Goal: Information Seeking & Learning: Find specific page/section

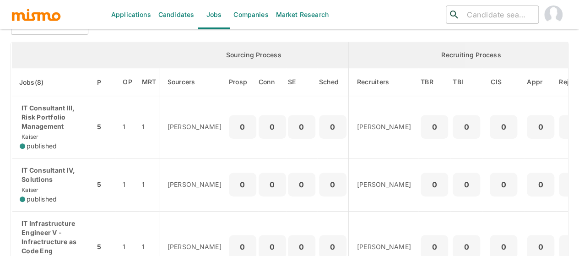
scroll to position [92, 0]
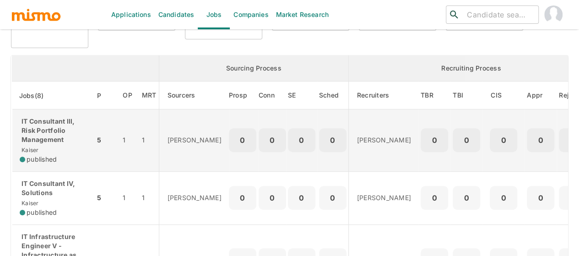
click at [43, 142] on p "IT Consultant III, Risk Portfolio Management" at bounding box center [54, 130] width 68 height 27
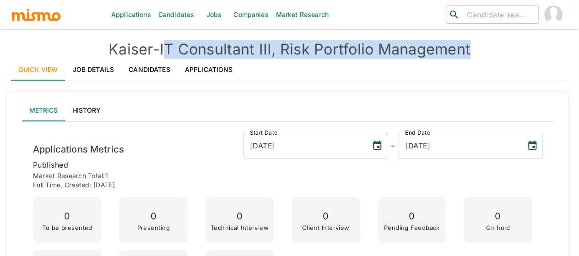
drag, startPoint x: 472, startPoint y: 49, endPoint x: 166, endPoint y: 52, distance: 306.3
click at [166, 52] on h4 "Kaiser - IT Consultant III, Risk Portfolio Management" at bounding box center [289, 49] width 557 height 18
drag, startPoint x: 164, startPoint y: 52, endPoint x: 419, endPoint y: 47, distance: 255.5
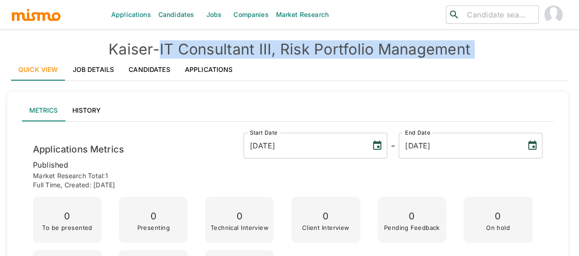
copy div "IT Consultant III, Risk Portfolio Management Quick View Job Details Candidates …"
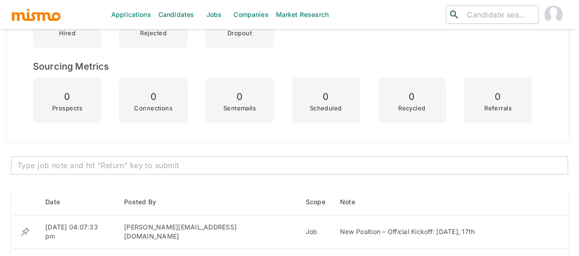
scroll to position [412, 0]
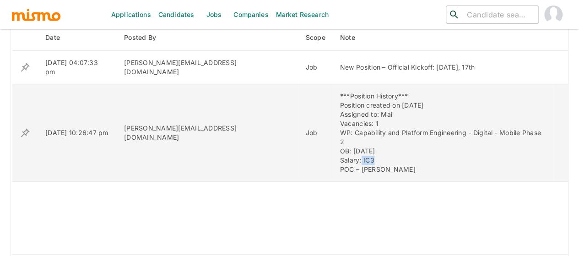
drag, startPoint x: 328, startPoint y: 143, endPoint x: 314, endPoint y: 144, distance: 14.7
click at [340, 143] on div "***Position History*** Position created on September 9th Assigned to: Mai Vacan…" at bounding box center [443, 133] width 206 height 82
copy div "IC3"
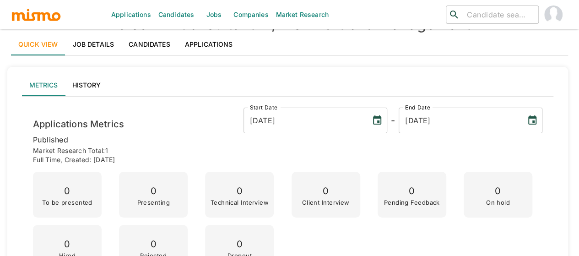
scroll to position [0, 0]
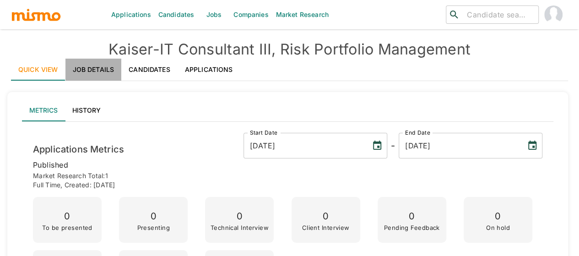
click at [97, 67] on link "Job Details" at bounding box center [93, 70] width 56 height 22
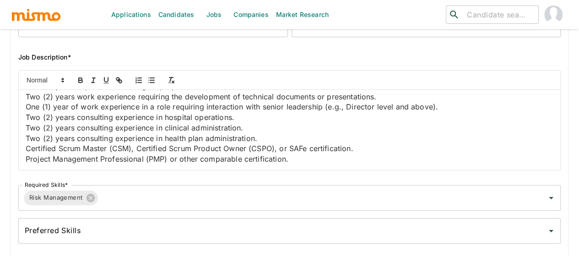
scroll to position [1449, 0]
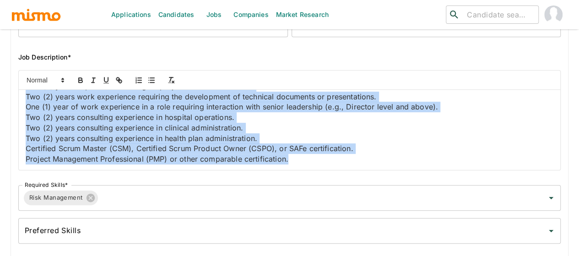
drag, startPoint x: 31, startPoint y: 103, endPoint x: 350, endPoint y: 174, distance: 326.7
click at [350, 174] on div "Job Outside URL IT Consultant III, Risk Portfolio Management Job Outside URL Jo…" at bounding box center [286, 76] width 550 height 342
copy div "ob Summary In addition to the responsibilities listed below, this position will…"
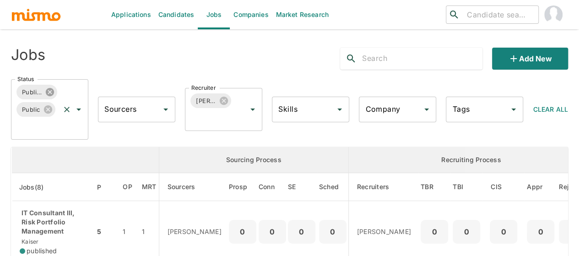
click at [51, 89] on icon at bounding box center [50, 92] width 8 height 8
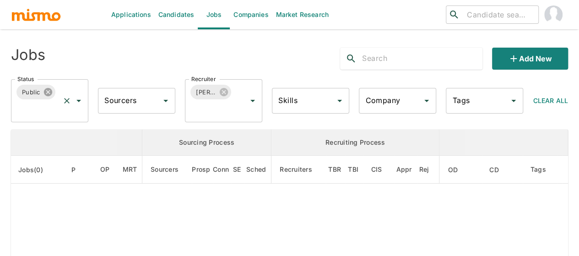
click at [49, 89] on icon at bounding box center [47, 92] width 8 height 8
click at [77, 101] on icon "Open" at bounding box center [78, 101] width 5 height 2
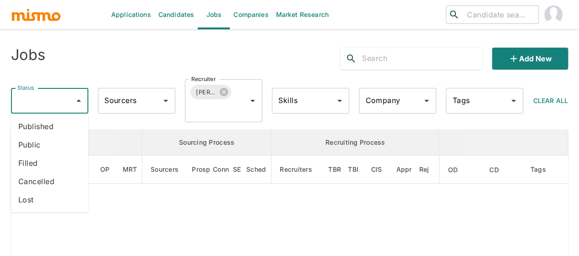
click at [34, 161] on li "Filled" at bounding box center [49, 163] width 77 height 18
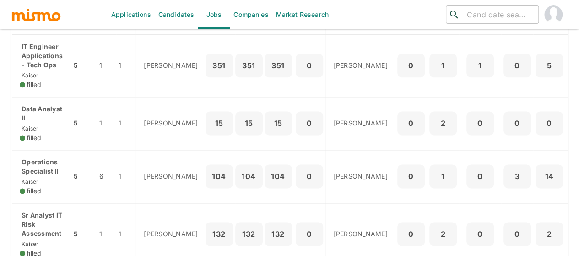
scroll to position [595, 0]
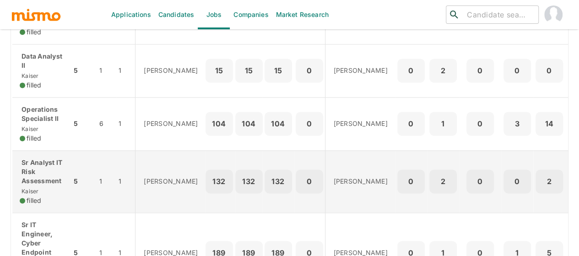
click at [33, 170] on p "Sr Analyst IT Risk Assessment" at bounding box center [42, 171] width 44 height 27
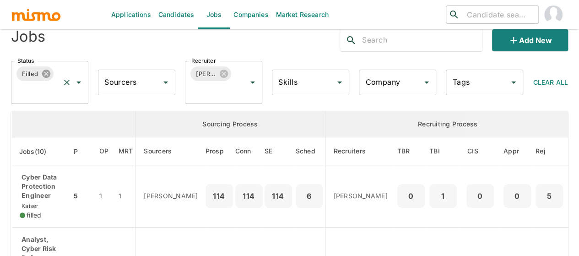
scroll to position [0, 0]
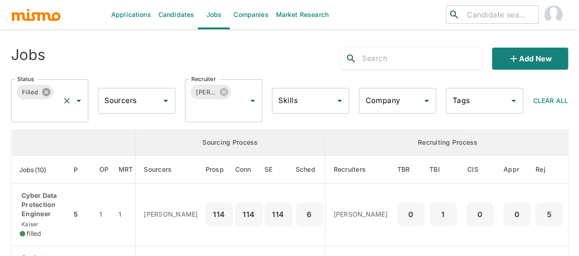
click at [45, 93] on icon at bounding box center [46, 92] width 8 height 8
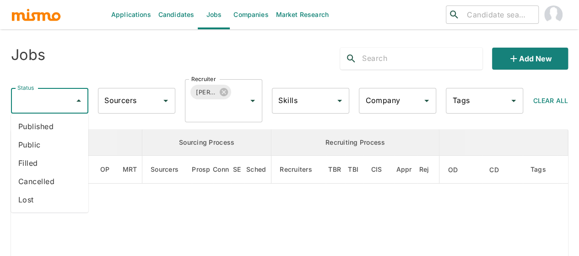
click at [43, 97] on input "Status" at bounding box center [42, 100] width 55 height 17
type input "can"
click at [41, 129] on li "Cancelled" at bounding box center [49, 126] width 77 height 18
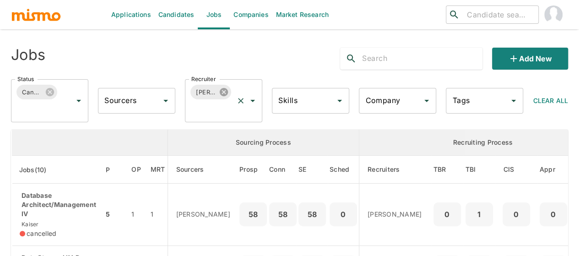
click at [224, 92] on icon at bounding box center [224, 92] width 8 height 8
click at [209, 105] on input "Recruiter" at bounding box center [216, 100] width 55 height 17
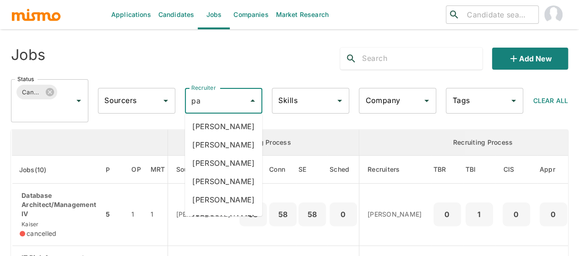
type input "pao"
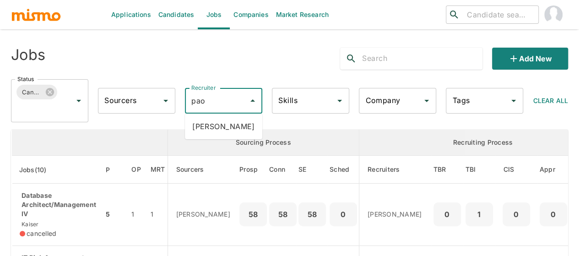
click at [236, 123] on li "Paola Pacheco" at bounding box center [223, 126] width 77 height 18
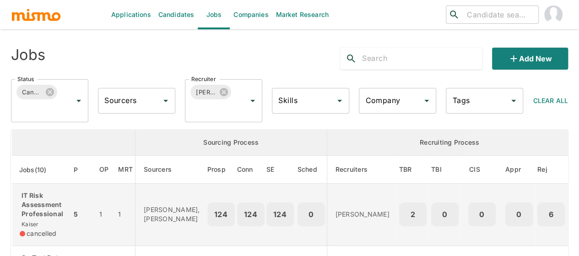
click at [49, 211] on p "IT Risk Assessment Professional" at bounding box center [42, 204] width 44 height 27
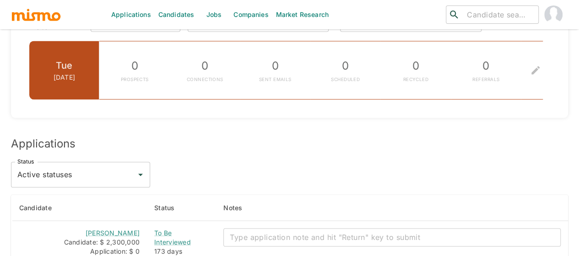
scroll to position [824, 0]
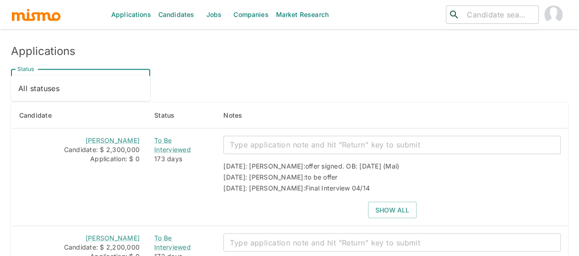
click at [106, 73] on input "Active statuses" at bounding box center [73, 81] width 117 height 17
click at [84, 90] on li "All statuses" at bounding box center [80, 88] width 139 height 18
type input "All statuses"
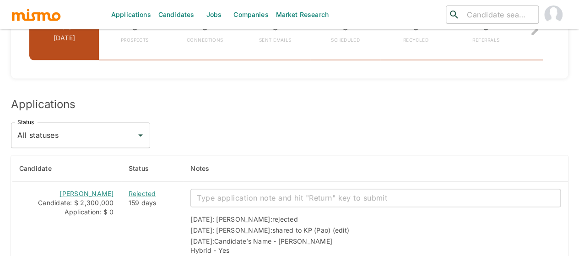
scroll to position [650, 0]
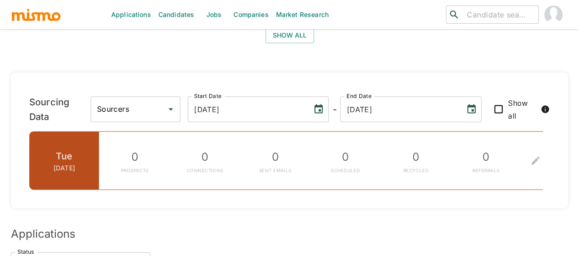
scroll to position [1154, 0]
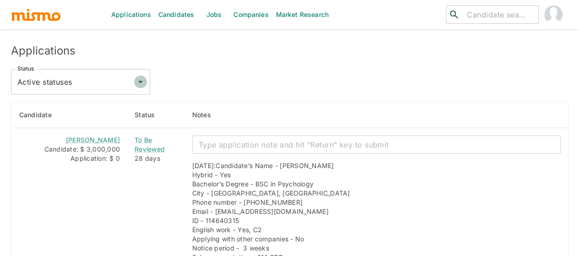
click at [144, 76] on icon "Open" at bounding box center [140, 81] width 11 height 11
click at [80, 81] on li "All statuses" at bounding box center [80, 75] width 139 height 18
type input "All statuses"
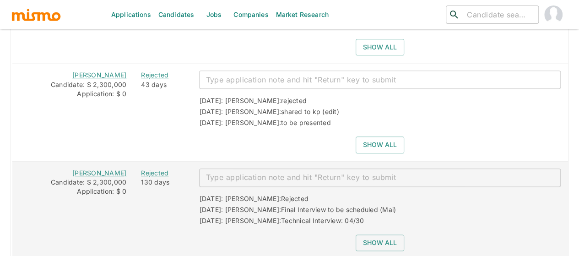
scroll to position [2232, 0]
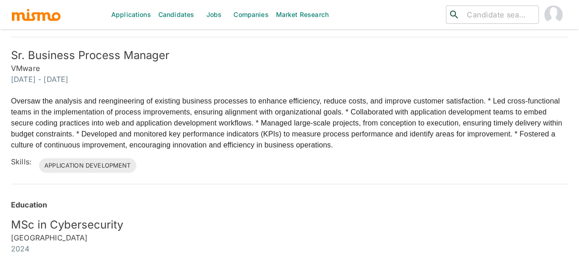
scroll to position [766, 0]
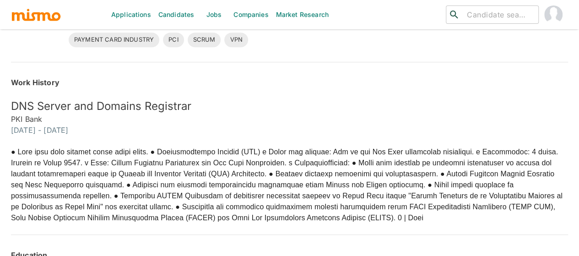
scroll to position [266, 0]
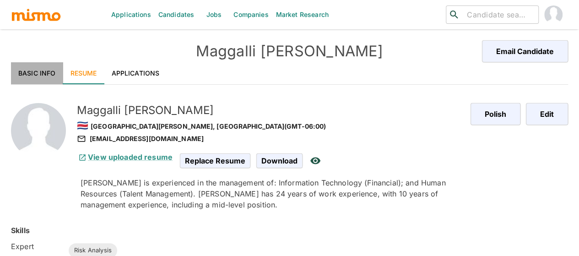
click at [47, 74] on link "Basic Info" at bounding box center [37, 73] width 52 height 22
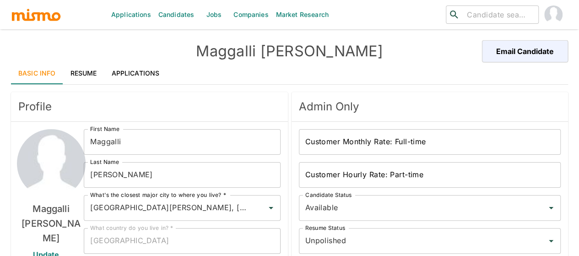
click at [86, 73] on link "Resume" at bounding box center [83, 73] width 41 height 22
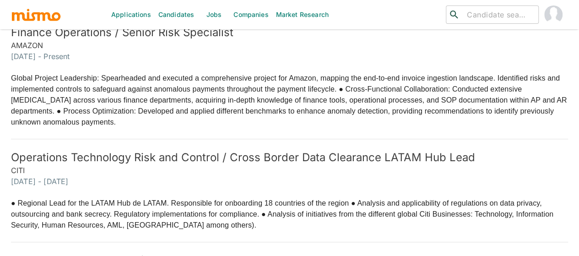
scroll to position [320, 0]
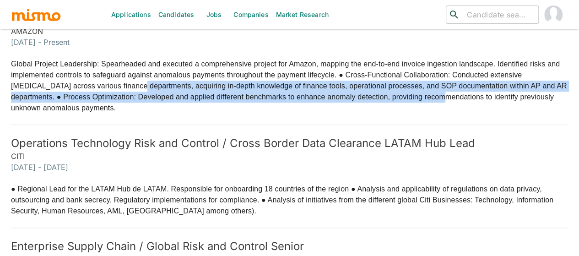
drag, startPoint x: 113, startPoint y: 84, endPoint x: 448, endPoint y: 94, distance: 335.3
click at [448, 94] on p "Global Project Leadership: Spearheaded and executed a comprehensive project for…" at bounding box center [289, 86] width 557 height 55
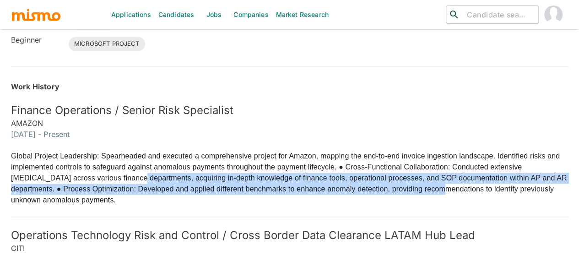
scroll to position [226, 0]
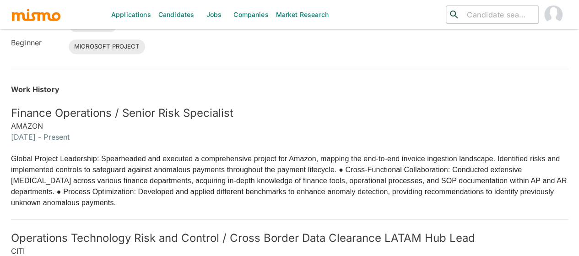
click at [477, 11] on input "search" at bounding box center [498, 14] width 71 height 13
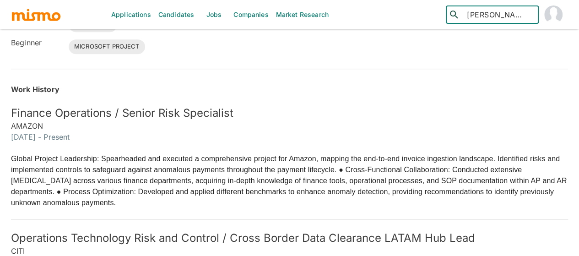
click at [499, 16] on input "cecia" at bounding box center [498, 14] width 71 height 13
type input "c"
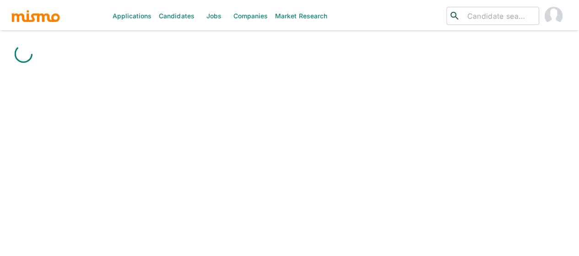
scroll to position [22, 0]
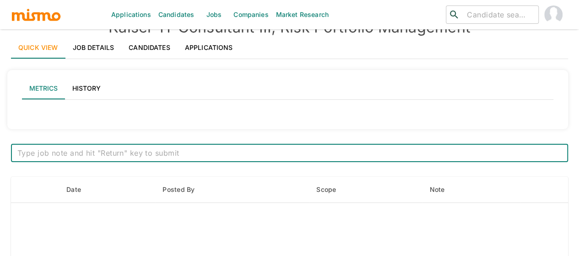
type input "Active statuses"
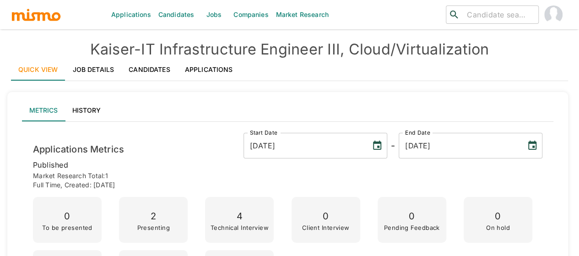
drag, startPoint x: 216, startPoint y: 14, endPoint x: 201, endPoint y: 27, distance: 19.8
click at [216, 13] on link "Jobs" at bounding box center [214, 14] width 32 height 29
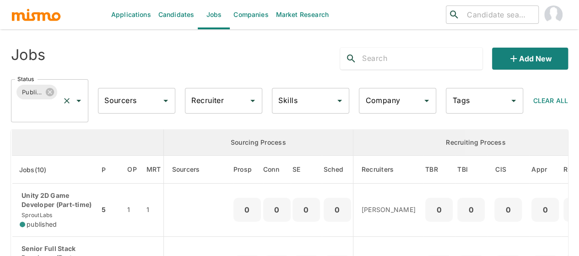
click at [77, 100] on icon "Open" at bounding box center [78, 101] width 5 height 2
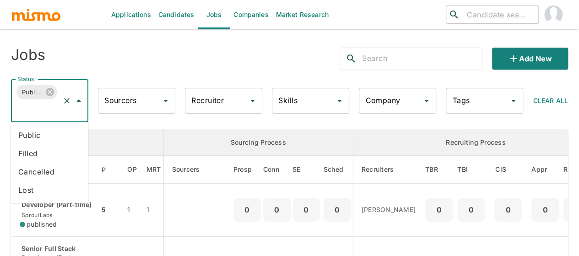
click at [39, 135] on li "Public" at bounding box center [49, 135] width 77 height 18
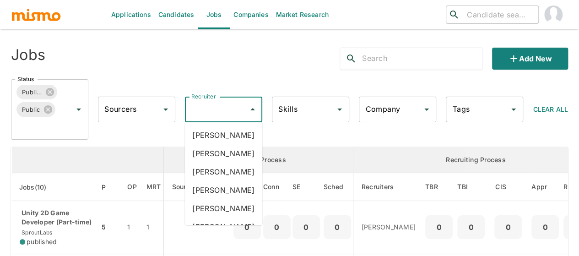
click at [204, 110] on input "Recruiter" at bounding box center [216, 109] width 55 height 17
type input "mai"
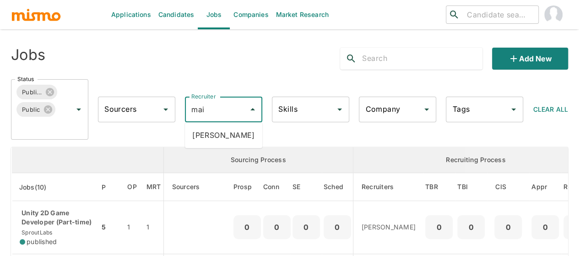
click at [206, 129] on li "Maia Reyes" at bounding box center [223, 135] width 77 height 18
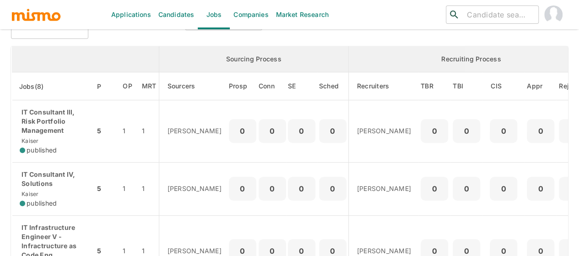
scroll to position [81, 0]
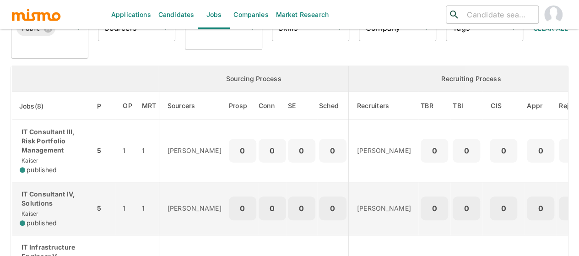
click at [43, 190] on p "IT Consultant IV, Solutions" at bounding box center [54, 199] width 68 height 18
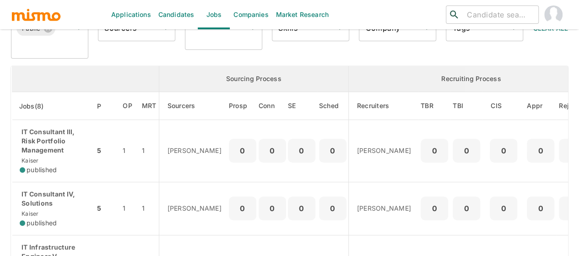
scroll to position [0, 0]
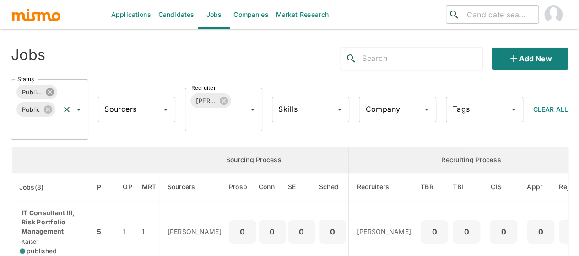
click at [48, 89] on icon at bounding box center [50, 92] width 8 height 8
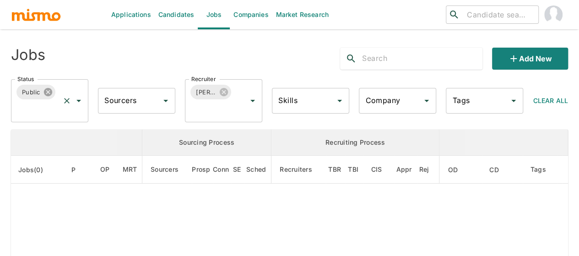
click at [46, 92] on icon at bounding box center [47, 92] width 8 height 8
click at [34, 99] on input "Status" at bounding box center [42, 100] width 55 height 17
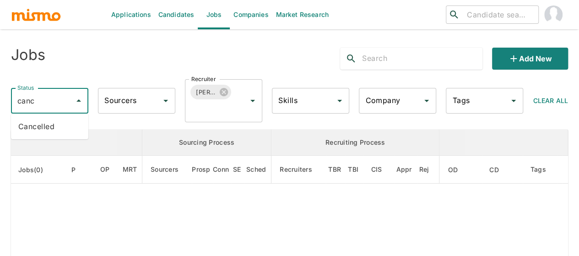
type input "cance"
click at [25, 128] on li "Cancelled" at bounding box center [49, 126] width 77 height 18
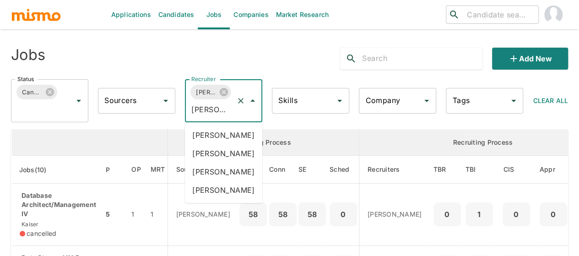
type input "dani"
click at [221, 130] on li "Daniela Zito" at bounding box center [223, 135] width 77 height 18
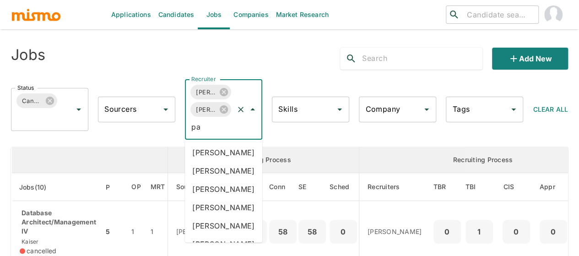
type input "pao"
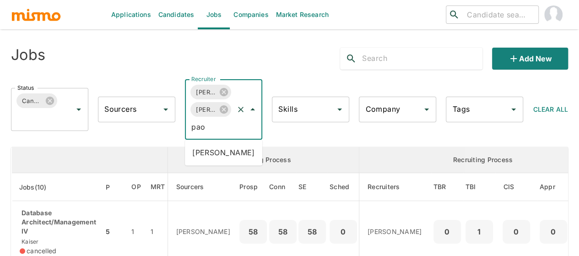
click at [222, 154] on li "Paola Pacheco" at bounding box center [223, 152] width 77 height 18
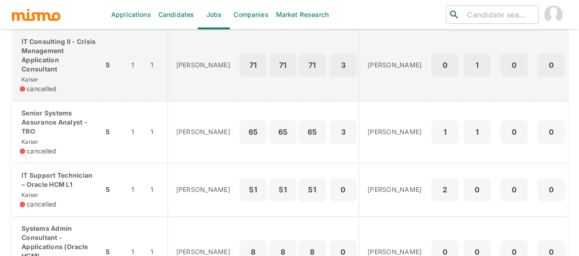
scroll to position [546, 0]
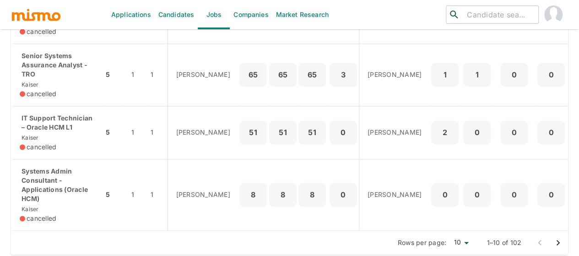
click at [556, 238] on icon "Go to next page" at bounding box center [558, 242] width 11 height 11
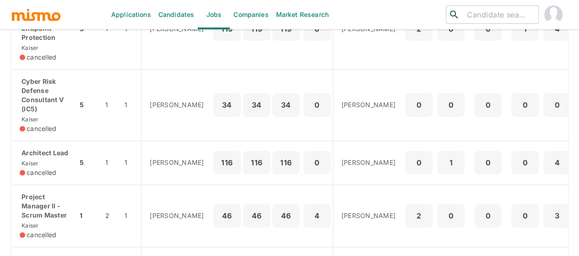
scroll to position [409, 0]
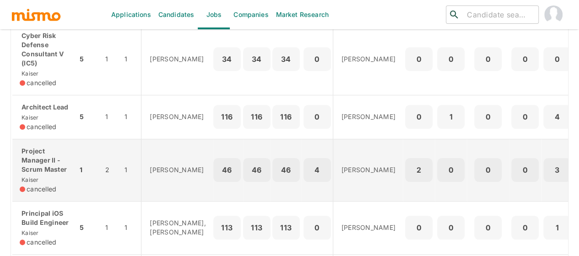
click at [27, 174] on p "Project Manager II - Scrum Master" at bounding box center [45, 159] width 50 height 27
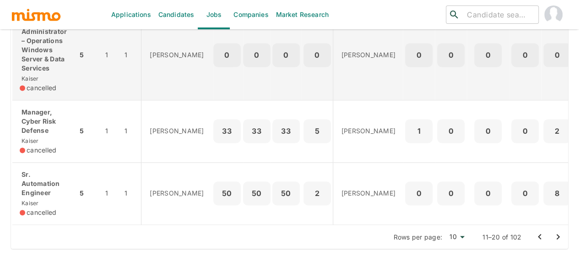
scroll to position [665, 0]
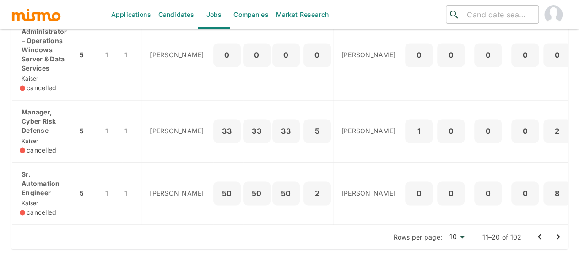
click at [539, 240] on icon "Go to previous page" at bounding box center [539, 236] width 11 height 11
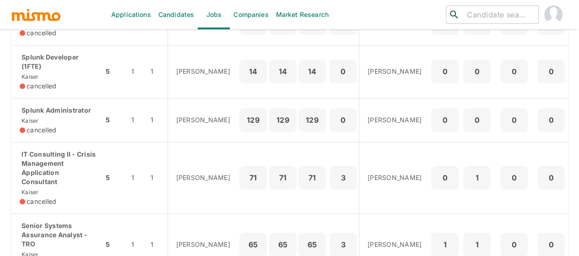
scroll to position [363, 0]
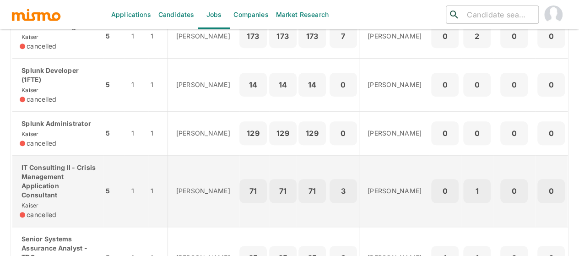
click at [48, 180] on p "IT Consulting II - Crisis Management Application Consultant" at bounding box center [58, 181] width 76 height 37
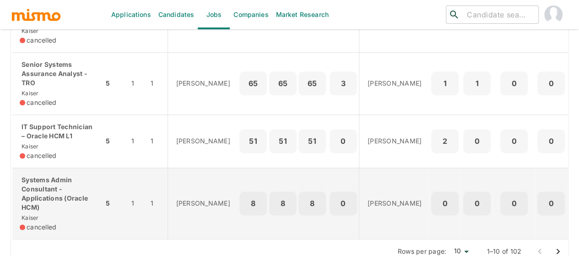
scroll to position [546, 0]
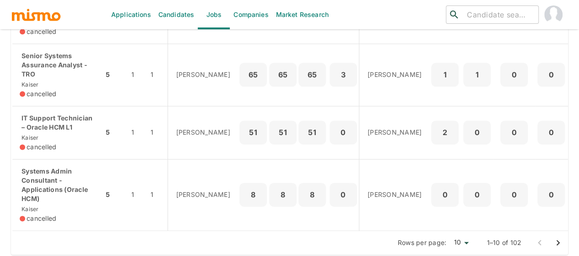
click at [558, 237] on icon "Go to next page" at bounding box center [558, 242] width 11 height 11
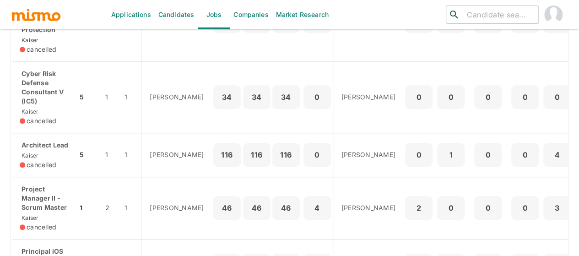
scroll to position [412, 0]
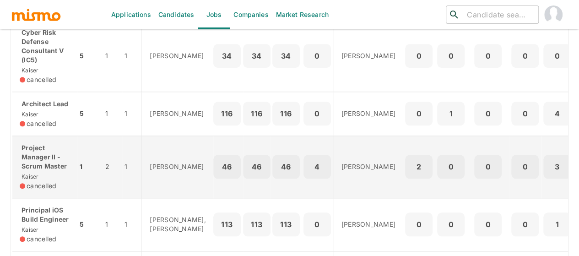
click at [41, 168] on p "Project Manager II - Scrum Master" at bounding box center [45, 156] width 50 height 27
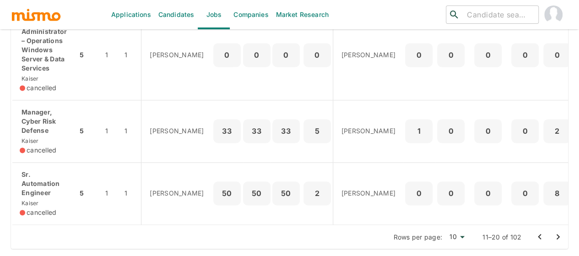
scroll to position [665, 0]
click at [560, 238] on icon "Go to next page" at bounding box center [558, 236] width 11 height 11
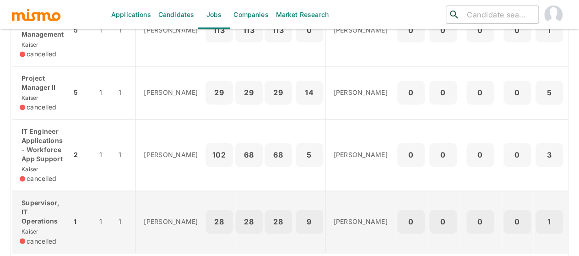
scroll to position [619, 0]
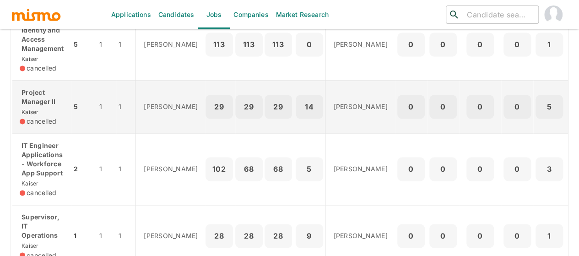
click at [39, 108] on div "Project Manager II Kaiser cancelled" at bounding box center [42, 107] width 44 height 38
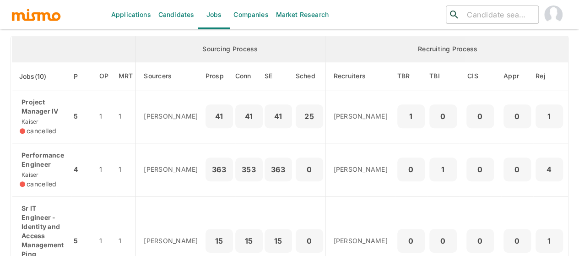
scroll to position [116, 0]
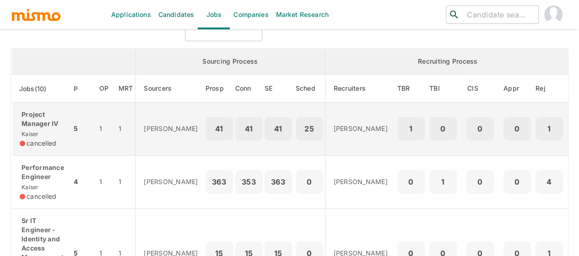
click at [40, 135] on div "Project Manager IV Kaiser cancelled" at bounding box center [42, 129] width 44 height 38
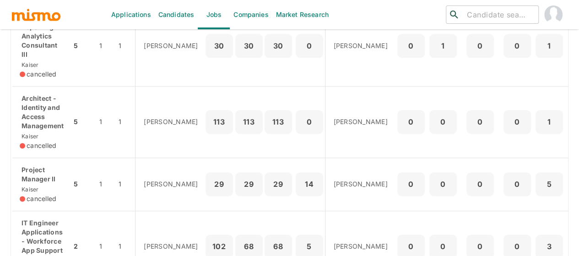
scroll to position [665, 0]
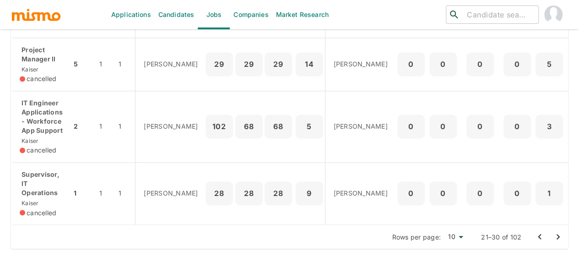
click at [556, 238] on icon "Go to next page" at bounding box center [558, 236] width 11 height 11
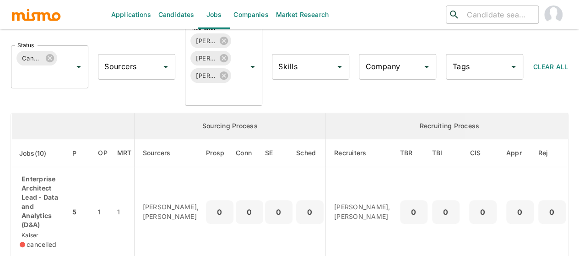
scroll to position [137, 0]
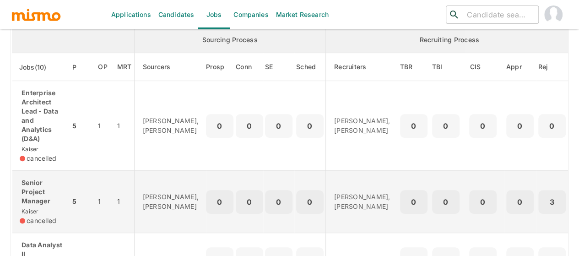
click at [41, 195] on p "Senior Project Manager" at bounding box center [41, 191] width 43 height 27
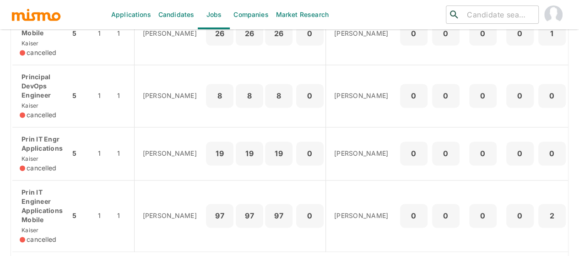
scroll to position [656, 0]
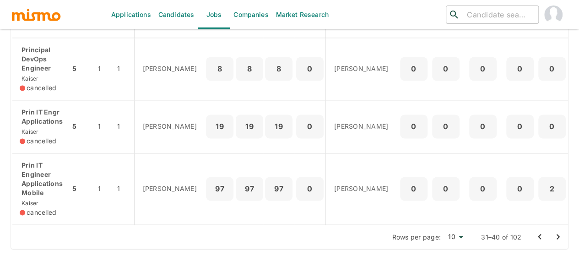
click at [560, 236] on icon "Go to next page" at bounding box center [558, 236] width 11 height 11
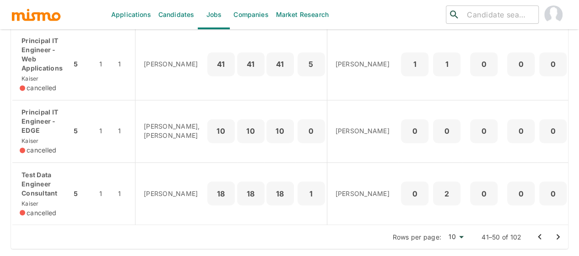
scroll to position [711, 0]
click at [555, 237] on icon "Go to next page" at bounding box center [558, 236] width 11 height 11
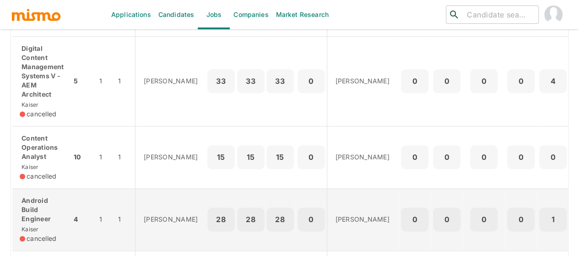
scroll to position [665, 0]
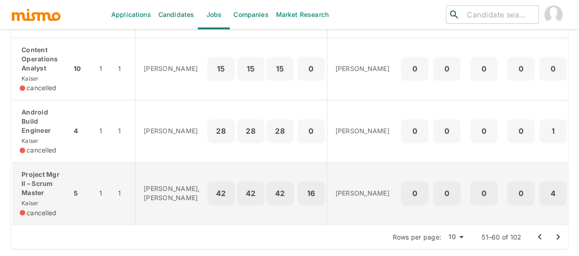
click at [42, 186] on p "Project Mgr II – Scrum Master" at bounding box center [42, 183] width 44 height 27
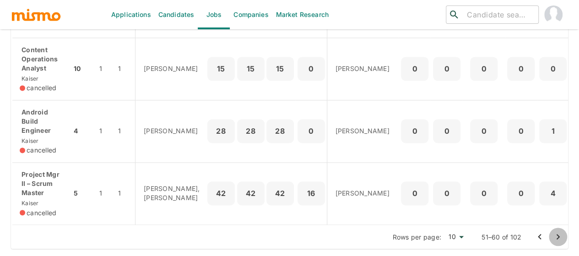
click at [557, 236] on icon "Go to next page" at bounding box center [558, 236] width 11 height 11
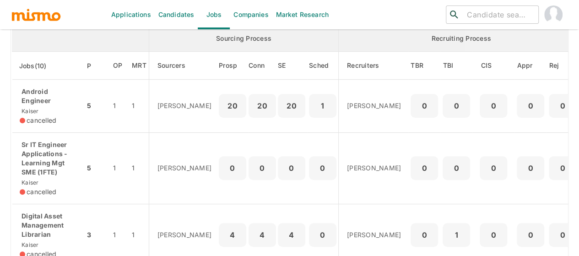
scroll to position [6, 0]
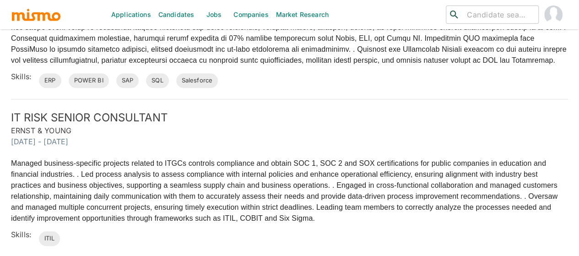
scroll to position [412, 0]
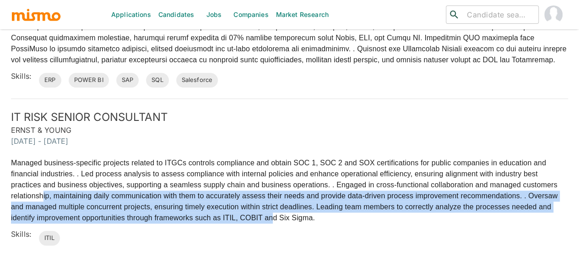
drag, startPoint x: 43, startPoint y: 195, endPoint x: 273, endPoint y: 222, distance: 231.3
click at [273, 222] on p "Managed business-specific projects related to ITGCs controls compliance and obt…" at bounding box center [289, 190] width 557 height 66
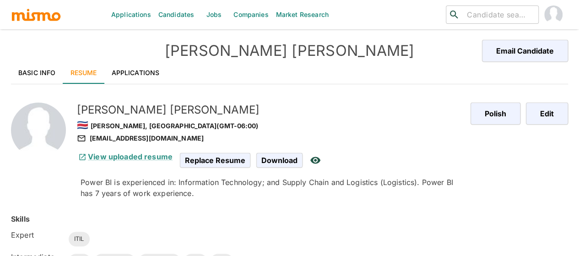
scroll to position [0, 0]
click at [33, 77] on link "Basic Info" at bounding box center [37, 73] width 52 height 22
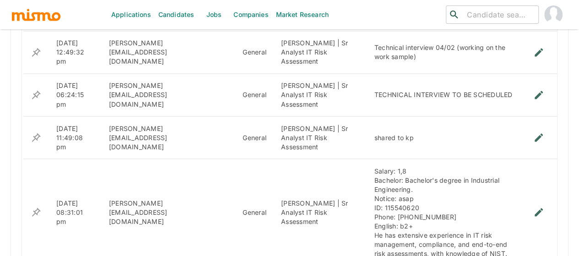
scroll to position [778, 0]
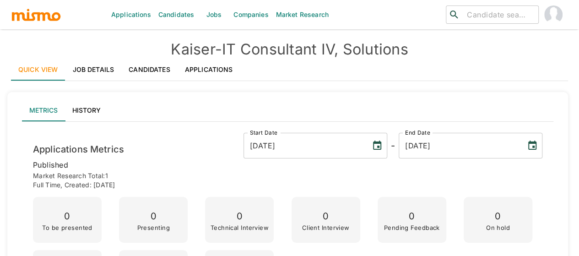
click at [96, 66] on link "Job Details" at bounding box center [93, 70] width 56 height 22
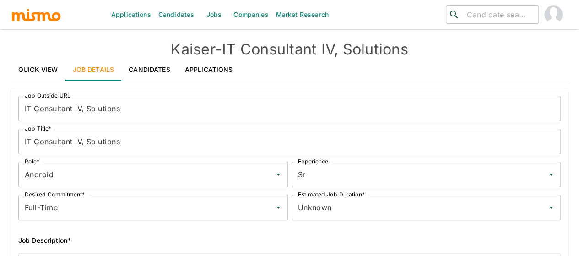
drag, startPoint x: 421, startPoint y: 50, endPoint x: 223, endPoint y: 56, distance: 197.9
click at [222, 56] on h4 "Kaiser - IT Consultant IV, Solutions" at bounding box center [289, 49] width 557 height 18
copy h4 "IT Consultant IV, Solutions"
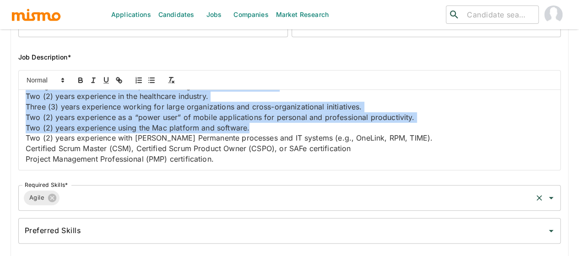
scroll to position [1667, 0]
drag, startPoint x: 27, startPoint y: 99, endPoint x: 313, endPoint y: 186, distance: 298.9
click at [313, 186] on div "Job Outside URL IT Consultant IV, Solutions Job Outside URL Job Title* IT Consu…" at bounding box center [286, 76] width 550 height 342
copy div "Job Summary In addition to the responsibilities listed below, this position is …"
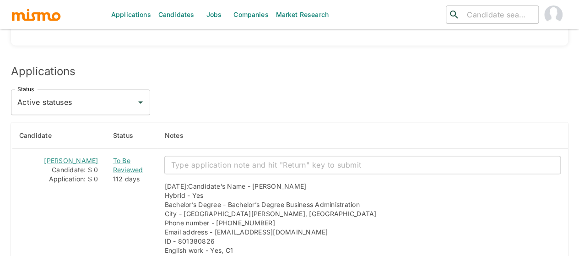
scroll to position [916, 0]
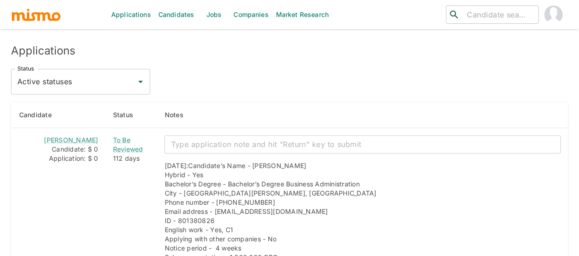
click at [72, 73] on input "Active statuses" at bounding box center [73, 81] width 117 height 17
click at [48, 82] on li "All statuses" at bounding box center [80, 84] width 139 height 18
type input "All statuses"
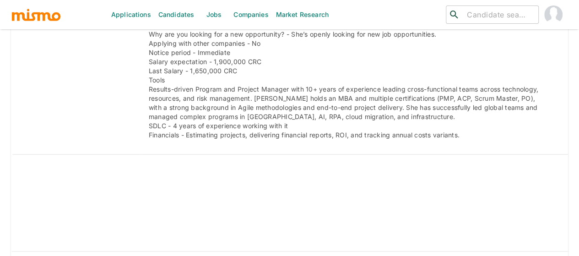
scroll to position [2579, 0]
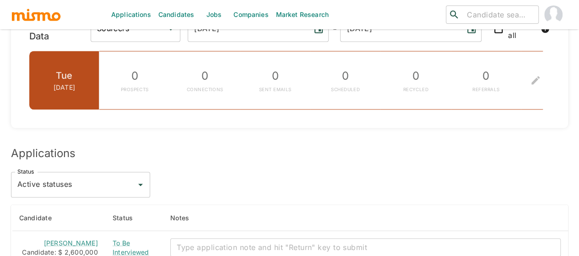
scroll to position [732, 0]
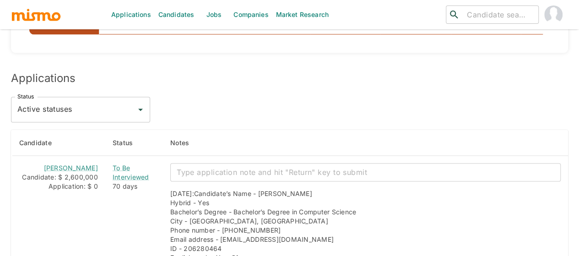
click at [77, 108] on input "Active statuses" at bounding box center [73, 109] width 117 height 17
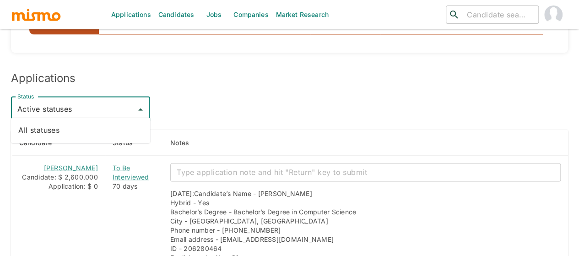
click at [70, 129] on li "All statuses" at bounding box center [80, 130] width 139 height 18
type input "All statuses"
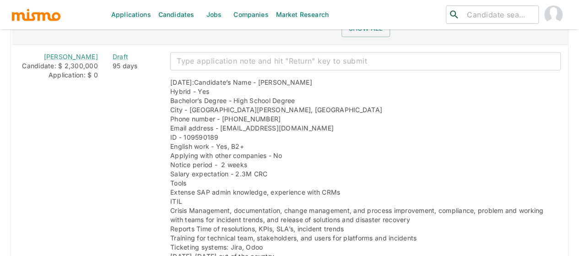
scroll to position [1391, 0]
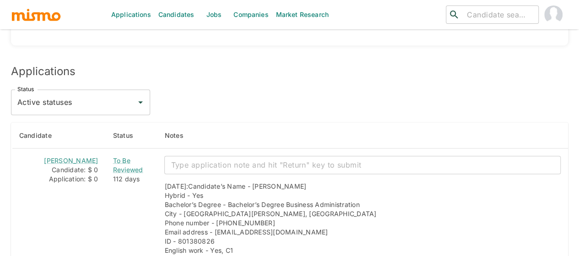
scroll to position [916, 0]
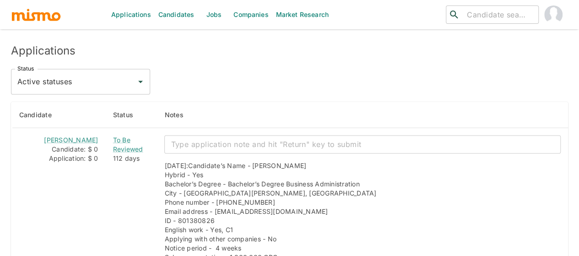
click at [55, 73] on input "Active statuses" at bounding box center [73, 81] width 117 height 17
click at [50, 89] on li "All statuses" at bounding box center [80, 84] width 139 height 18
type input "All statuses"
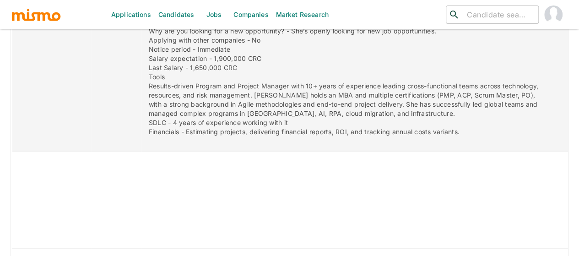
scroll to position [2579, 0]
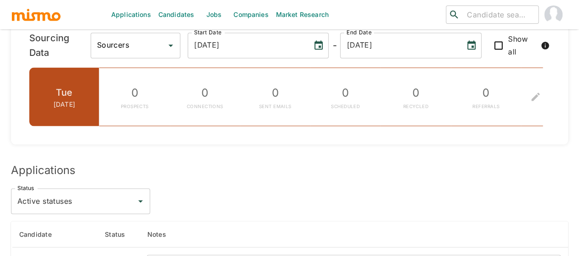
scroll to position [916, 0]
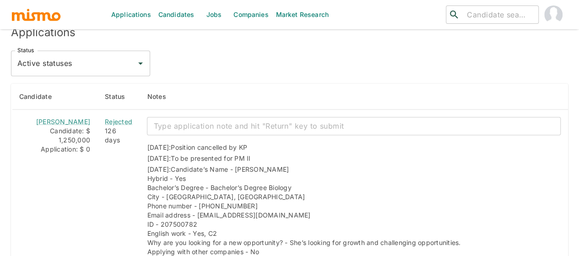
click at [70, 55] on input "Active statuses" at bounding box center [73, 63] width 117 height 17
click at [62, 70] on li "All statuses" at bounding box center [80, 75] width 139 height 18
type input "All statuses"
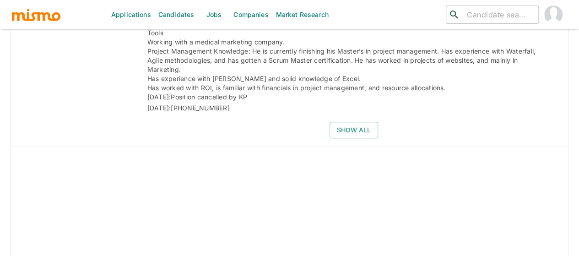
scroll to position [2173, 0]
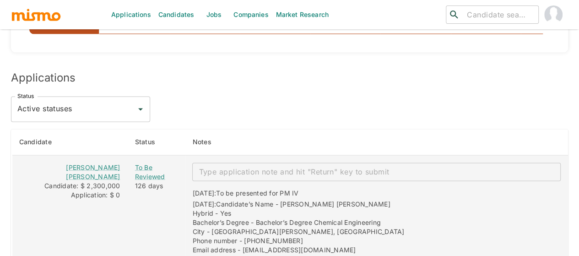
scroll to position [687, 0]
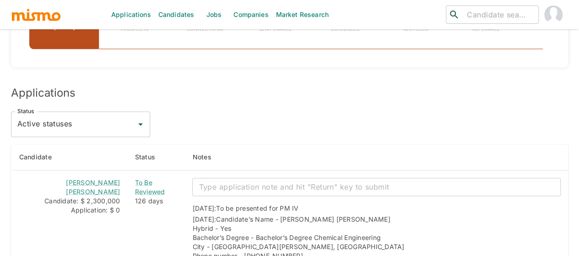
click at [75, 121] on input "Active statuses" at bounding box center [73, 123] width 117 height 17
click at [68, 145] on li "All statuses" at bounding box center [80, 145] width 139 height 18
type input "All statuses"
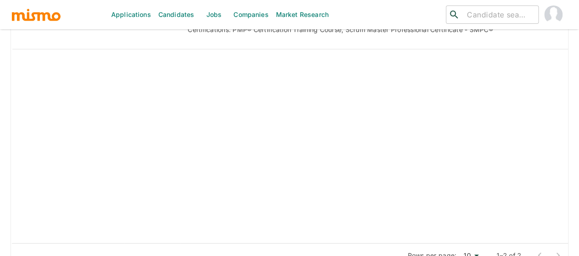
scroll to position [1347, 0]
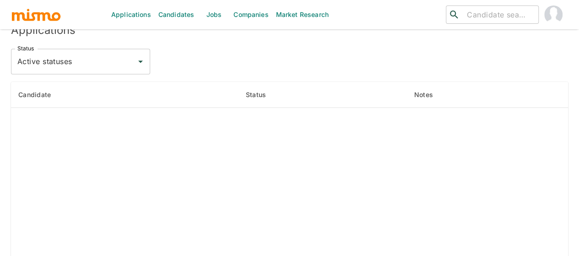
scroll to position [824, 0]
click at [83, 56] on input "Active statuses" at bounding box center [73, 57] width 117 height 17
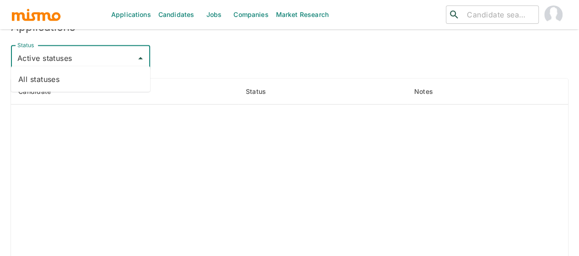
click at [79, 81] on li "All statuses" at bounding box center [80, 79] width 139 height 18
type input "All statuses"
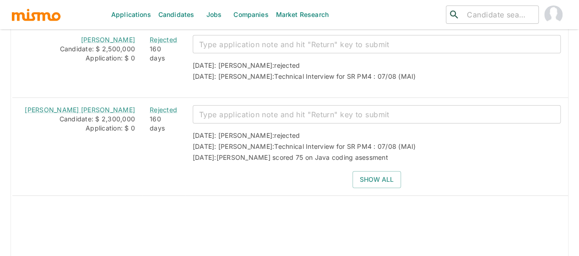
scroll to position [1007, 0]
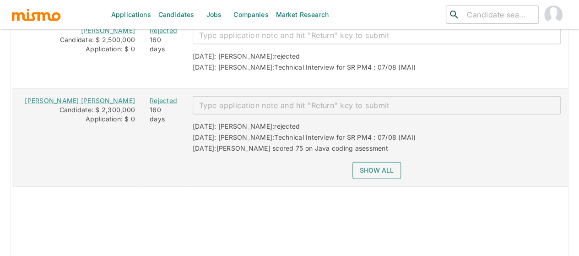
click at [365, 163] on button "Show all" at bounding box center [376, 170] width 49 height 17
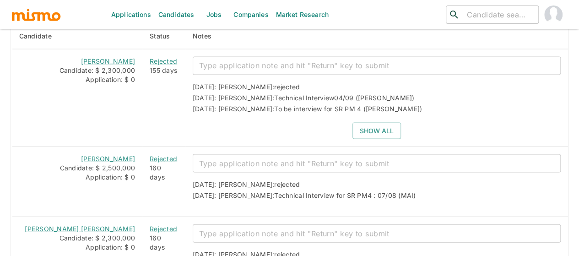
scroll to position [821, 0]
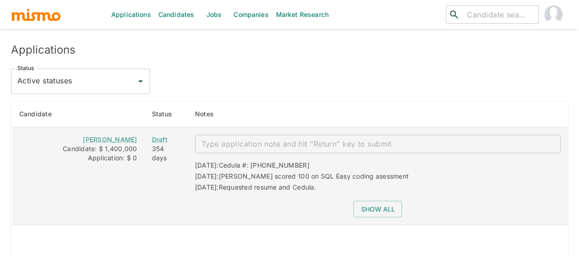
scroll to position [687, 0]
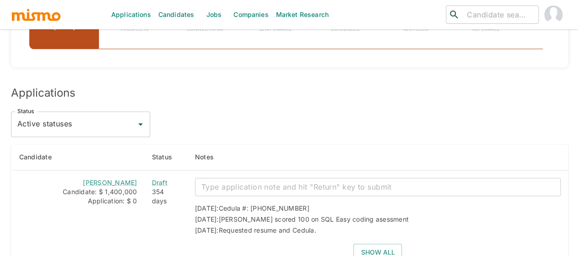
click at [83, 117] on input "Active statuses" at bounding box center [73, 123] width 117 height 17
click at [65, 142] on li "All statuses" at bounding box center [80, 145] width 139 height 18
type input "All statuses"
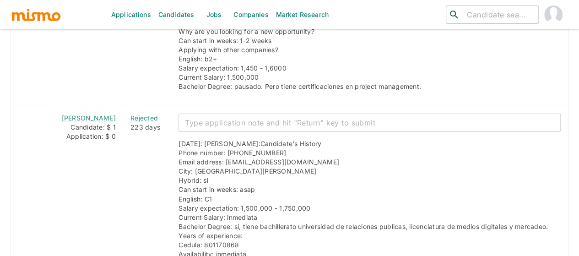
scroll to position [1715, 0]
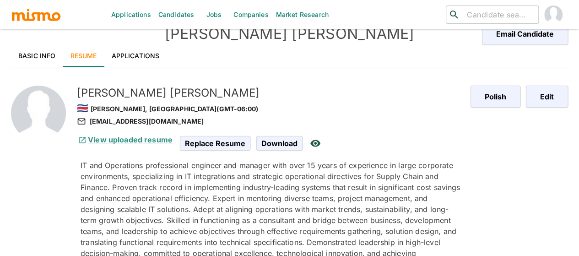
scroll to position [15, 0]
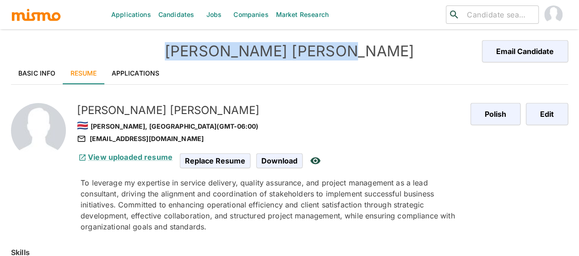
drag, startPoint x: 362, startPoint y: 47, endPoint x: 224, endPoint y: 49, distance: 137.3
click at [224, 49] on h4 "Jonathan Quesada" at bounding box center [289, 51] width 279 height 18
copy h4 "Jonathan Quesada"
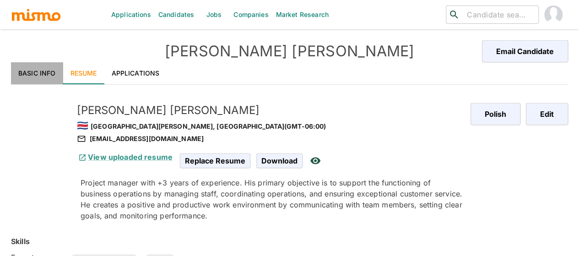
click at [48, 73] on link "Basic Info" at bounding box center [37, 73] width 52 height 22
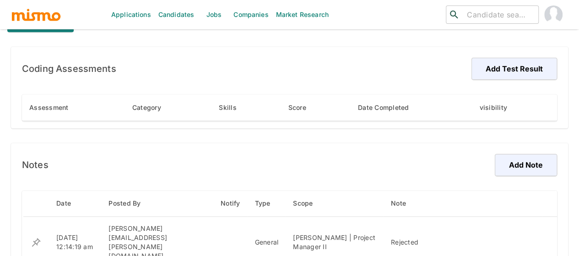
scroll to position [641, 0]
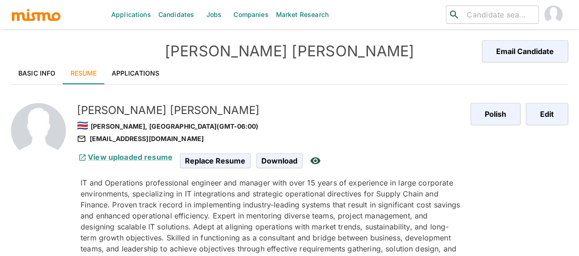
click at [466, 15] on input "search" at bounding box center [498, 14] width 71 height 13
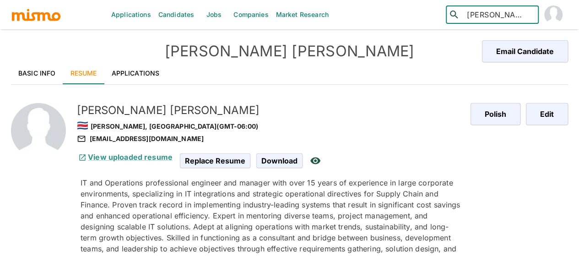
drag, startPoint x: 485, startPoint y: 13, endPoint x: 459, endPoint y: 15, distance: 26.6
click at [459, 15] on div "​ [PERSON_NAME] ​" at bounding box center [492, 14] width 93 height 18
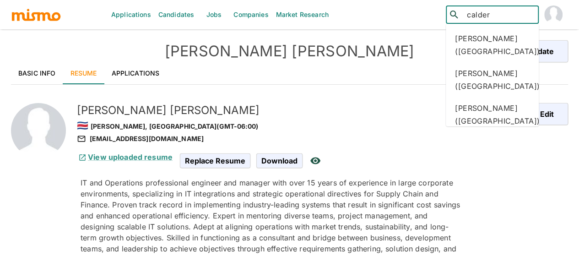
click at [499, 15] on input "calder" at bounding box center [498, 14] width 71 height 13
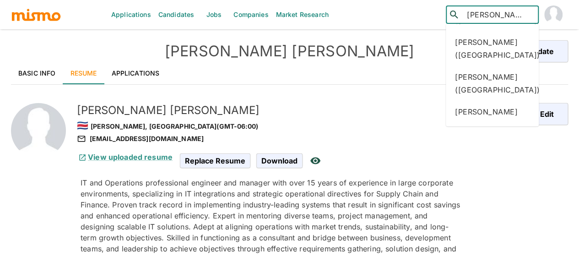
scroll to position [1430, 0]
type input "[PERSON_NAME]"
